Goal: Check status: Check status

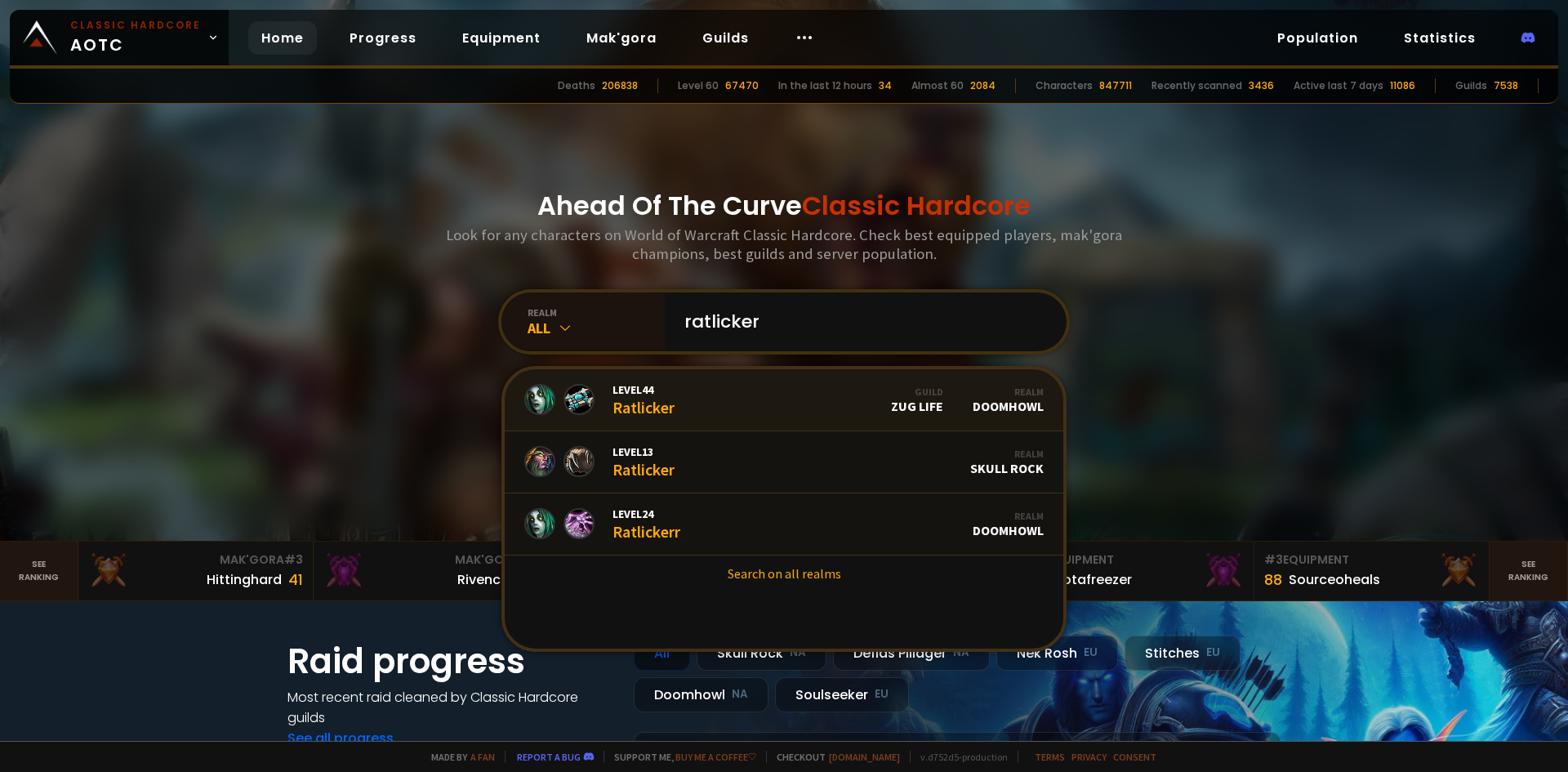
type input "ratlicker"
click at [687, 396] on link "Level 44 Ratlicker Guild Zug Life Realm Doomhowl" at bounding box center [784, 400] width 559 height 62
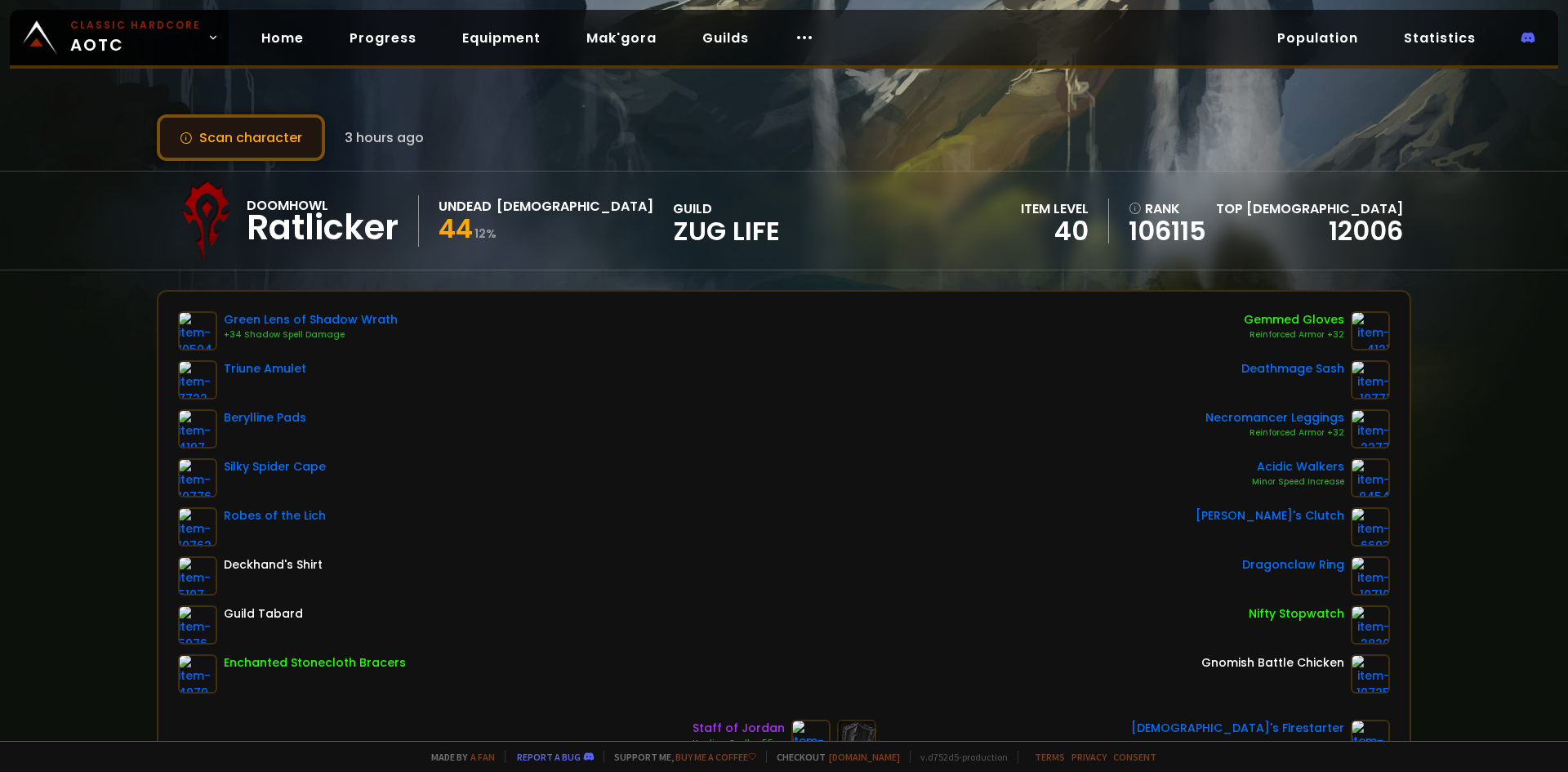
click at [274, 136] on button "Scan character" at bounding box center [241, 137] width 168 height 46
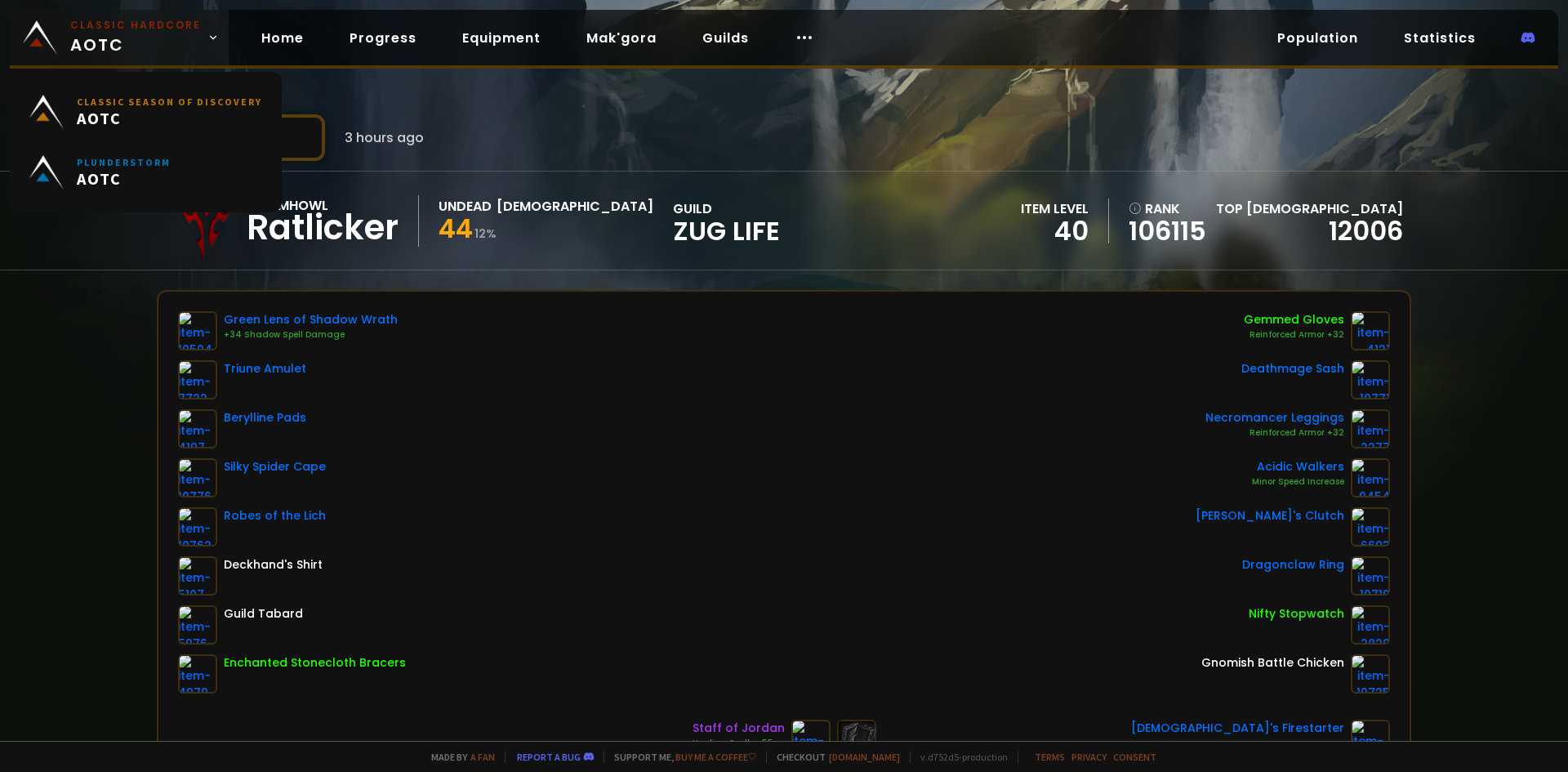
click at [154, 22] on small "Classic Hardcore" at bounding box center [135, 25] width 130 height 15
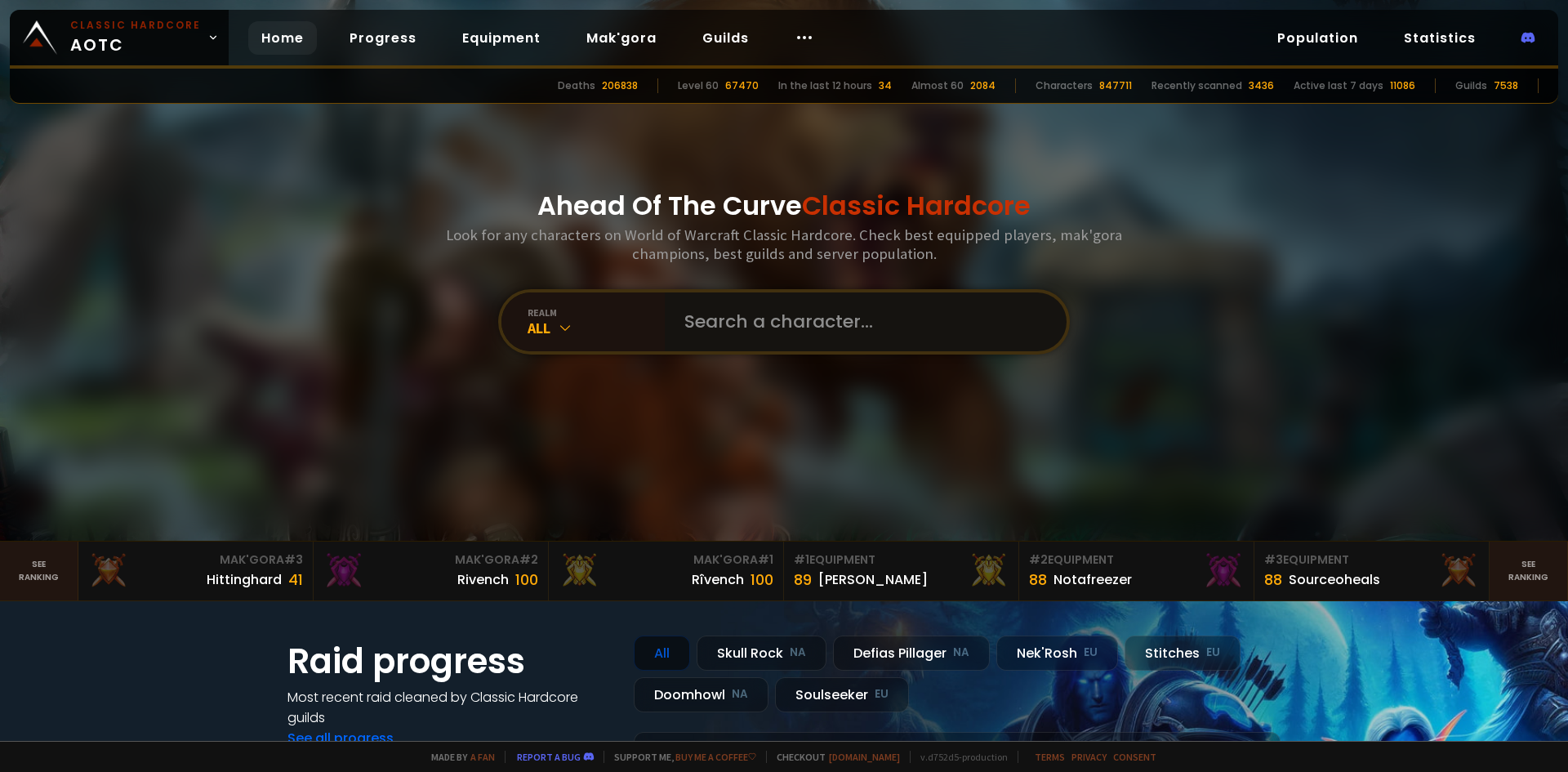
click at [802, 323] on input "text" at bounding box center [861, 322] width 373 height 59
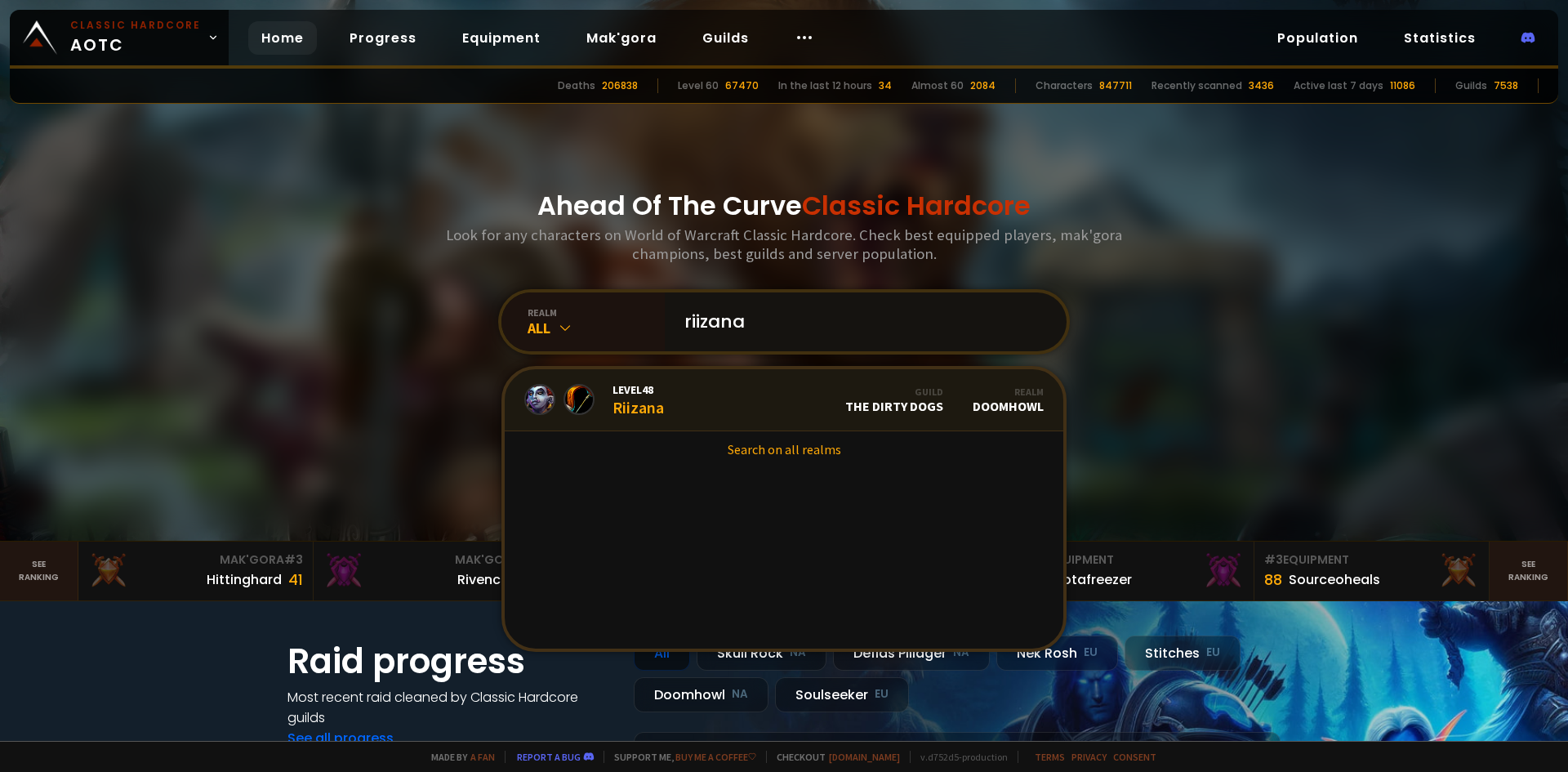
type input "riizana"
click at [694, 422] on link "Level 48 Riizana Guild The Dirty Dogs Realm Doomhowl" at bounding box center [784, 400] width 559 height 62
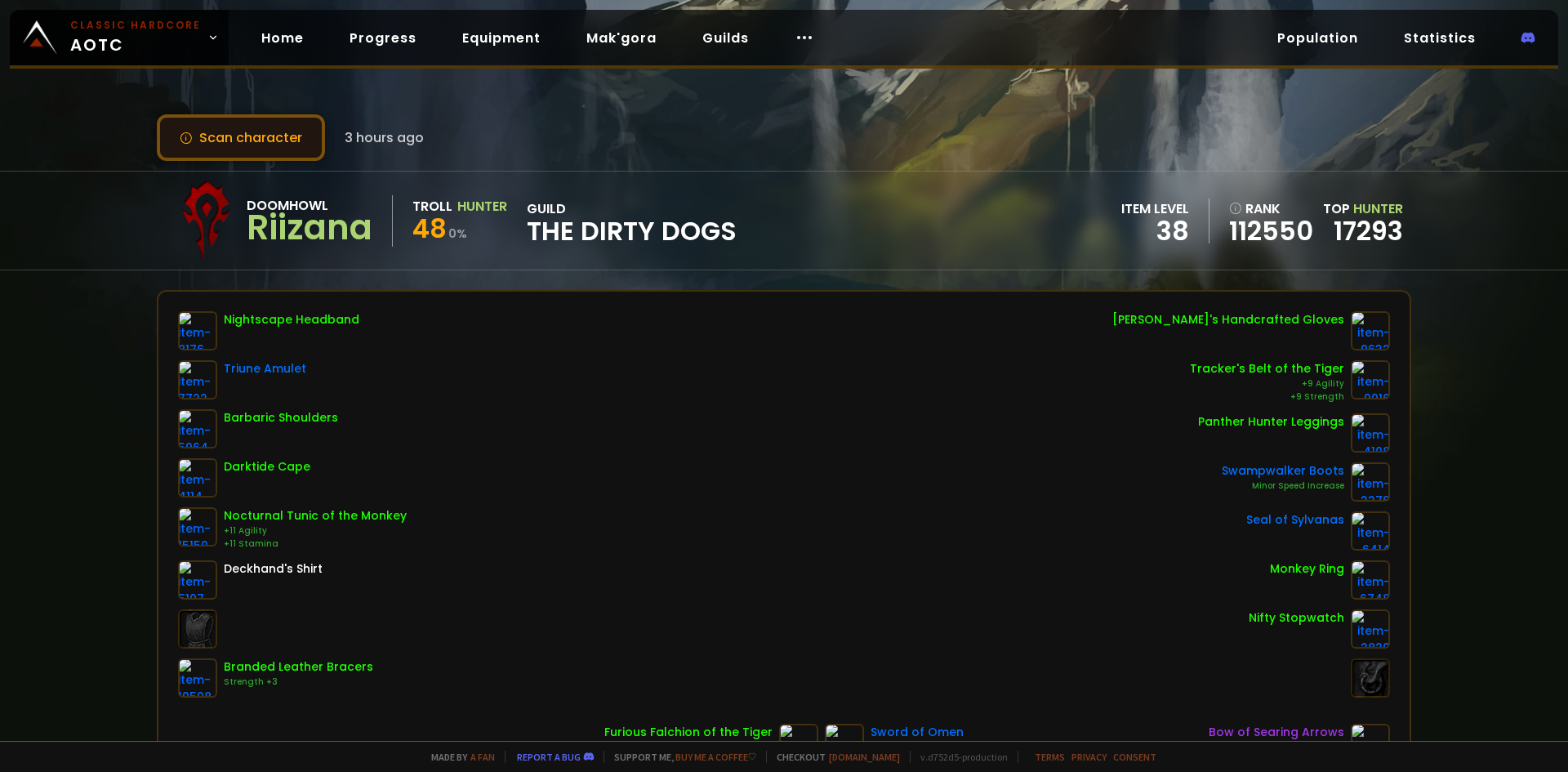
click at [302, 147] on button "Scan character" at bounding box center [241, 137] width 168 height 46
